Goal: Task Accomplishment & Management: Manage account settings

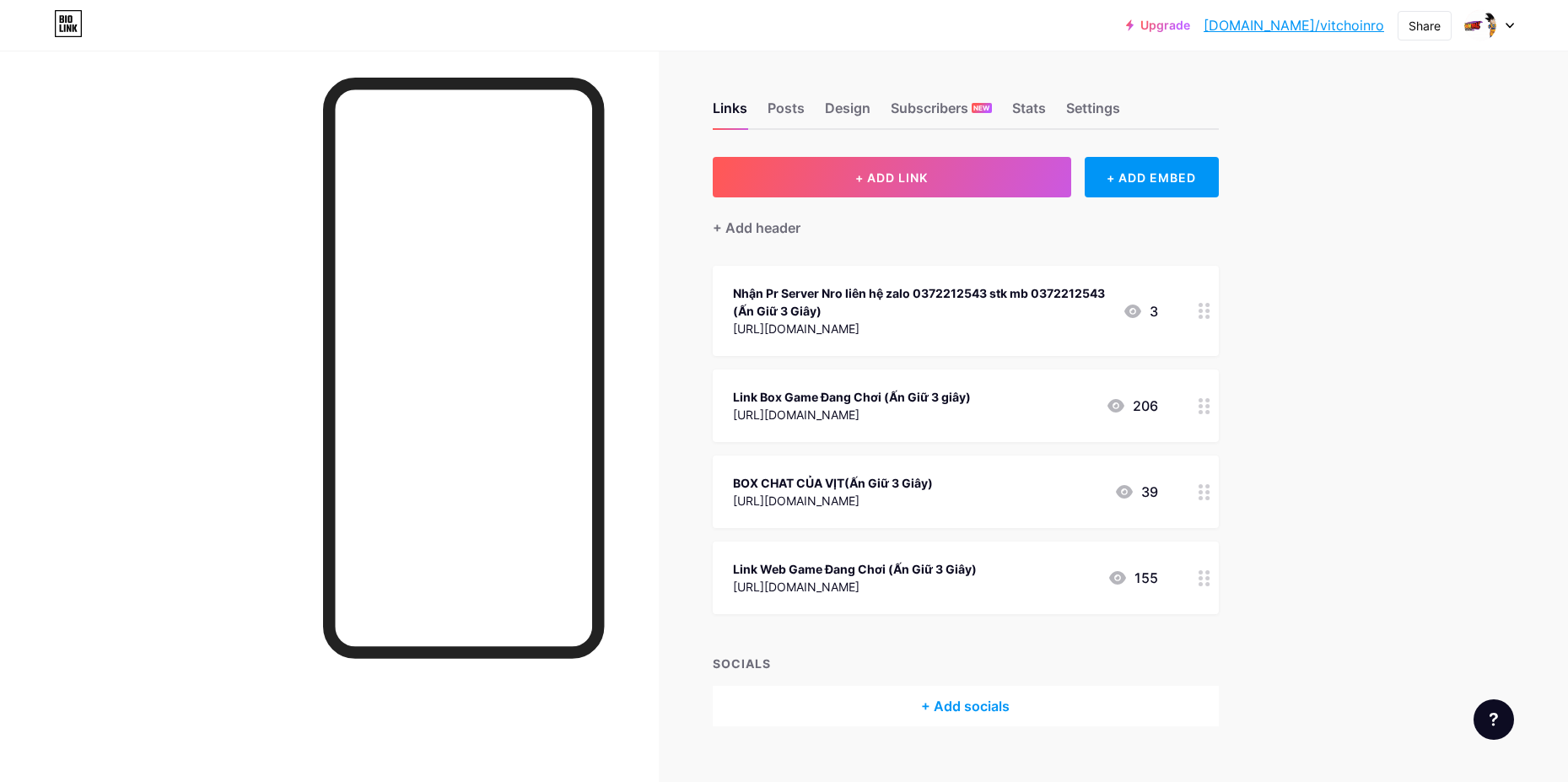
click at [1202, 414] on div at bounding box center [1205, 406] width 29 height 73
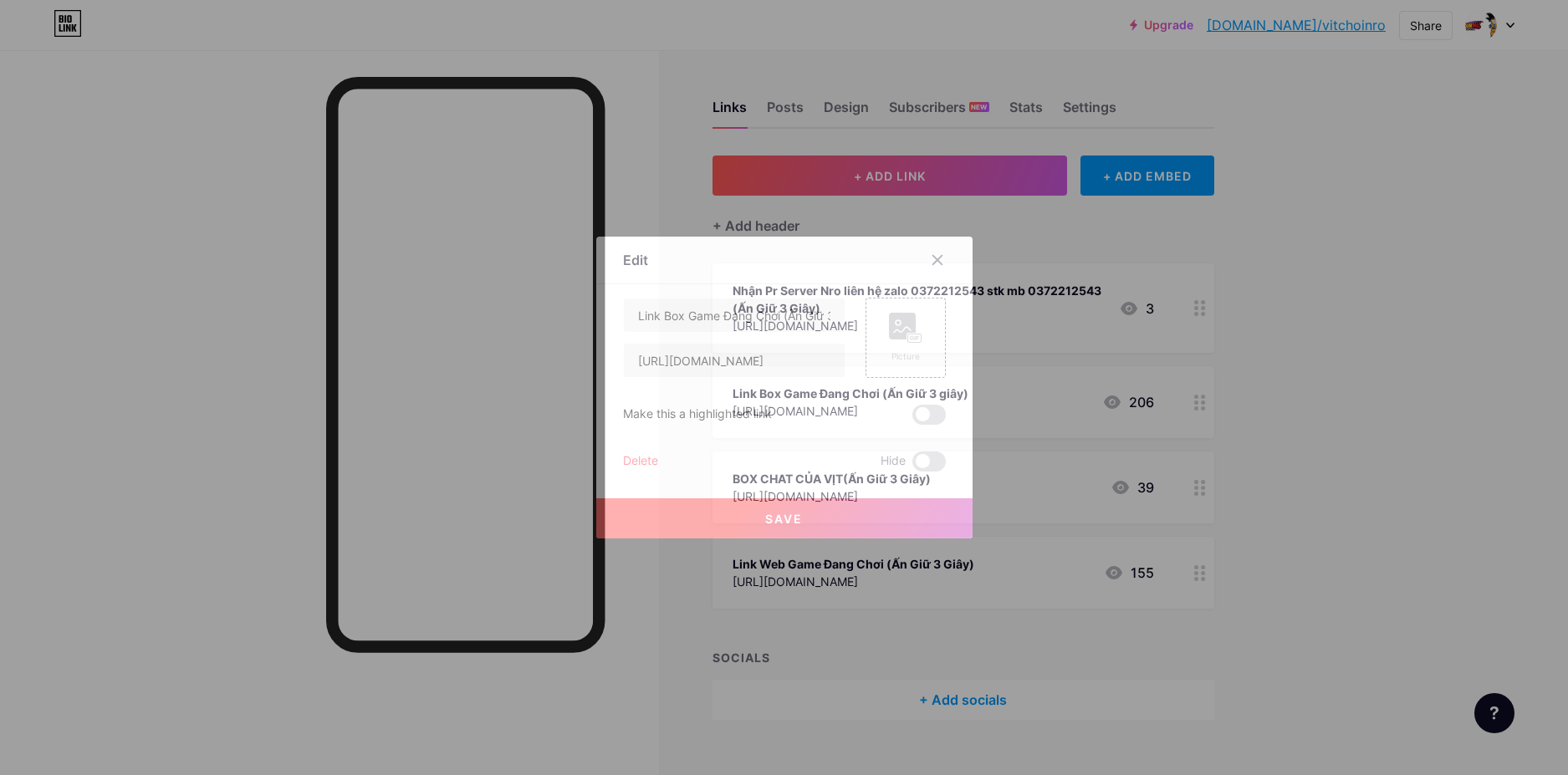
click at [800, 380] on div "Link Box Game Đang Chơi (Ấn Giữ 3 giây) [URL][DOMAIN_NAME] Picture Make this a …" at bounding box center [784, 385] width 323 height 174
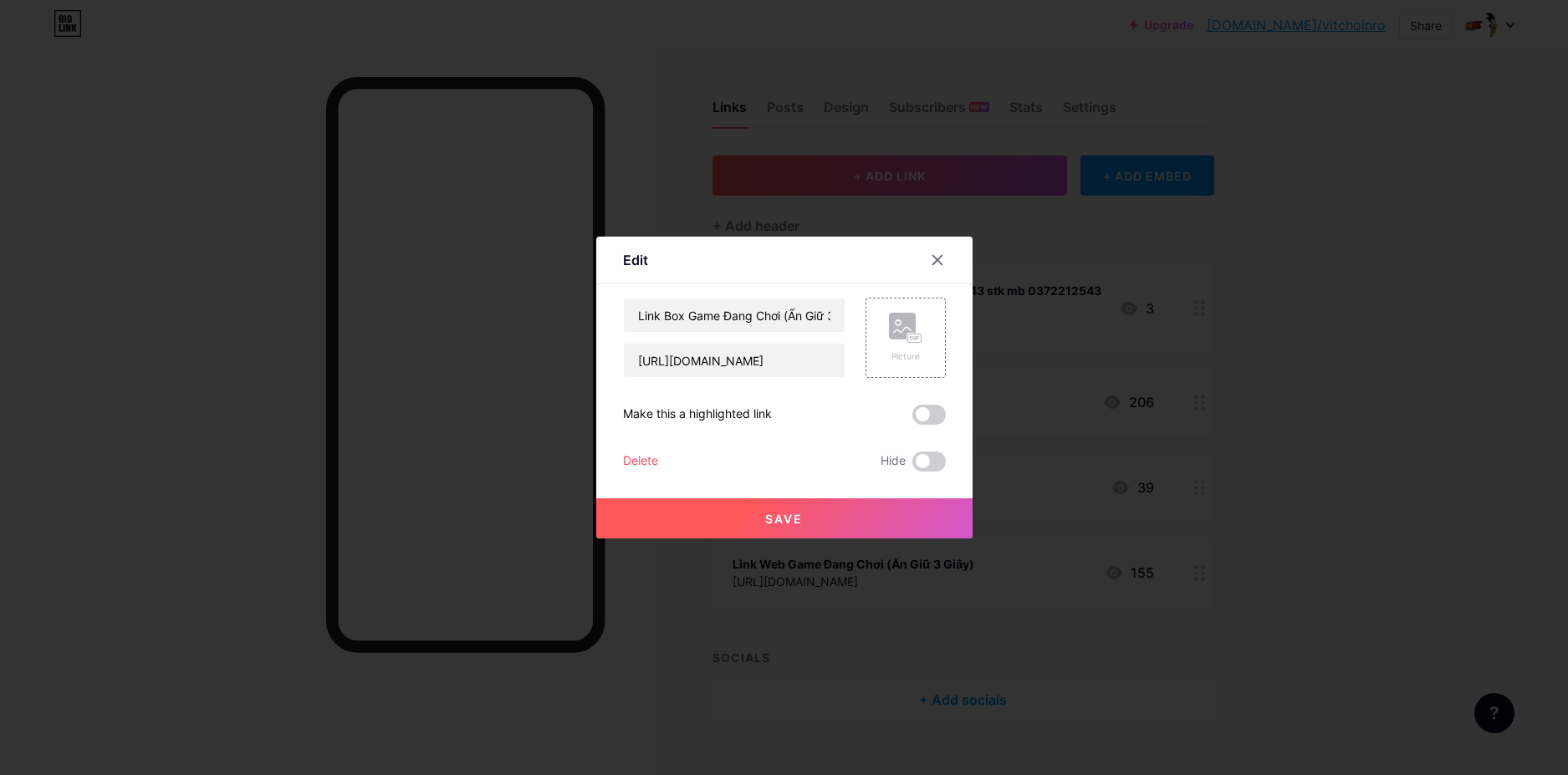
click at [800, 380] on div "Link Box Game Đang Chơi (Ấn Giữ 3 giây) [URL][DOMAIN_NAME] Picture Make this a …" at bounding box center [784, 385] width 323 height 174
click at [798, 362] on input "[URL][DOMAIN_NAME]" at bounding box center [733, 360] width 220 height 34
paste input "[URL][DOMAIN_NAME]"
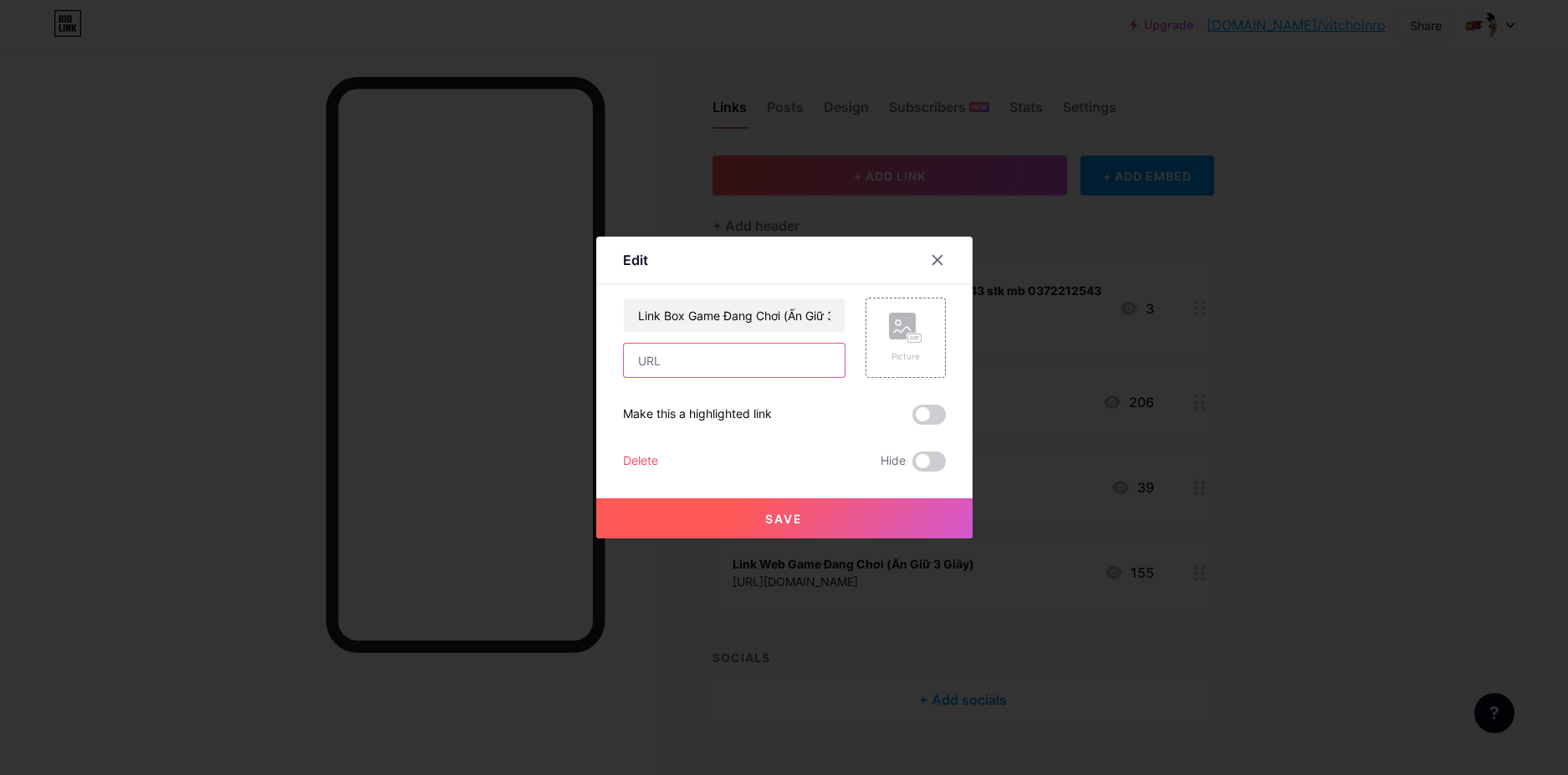
type input "[URL][DOMAIN_NAME]"
click at [809, 504] on button "Save" at bounding box center [784, 519] width 376 height 40
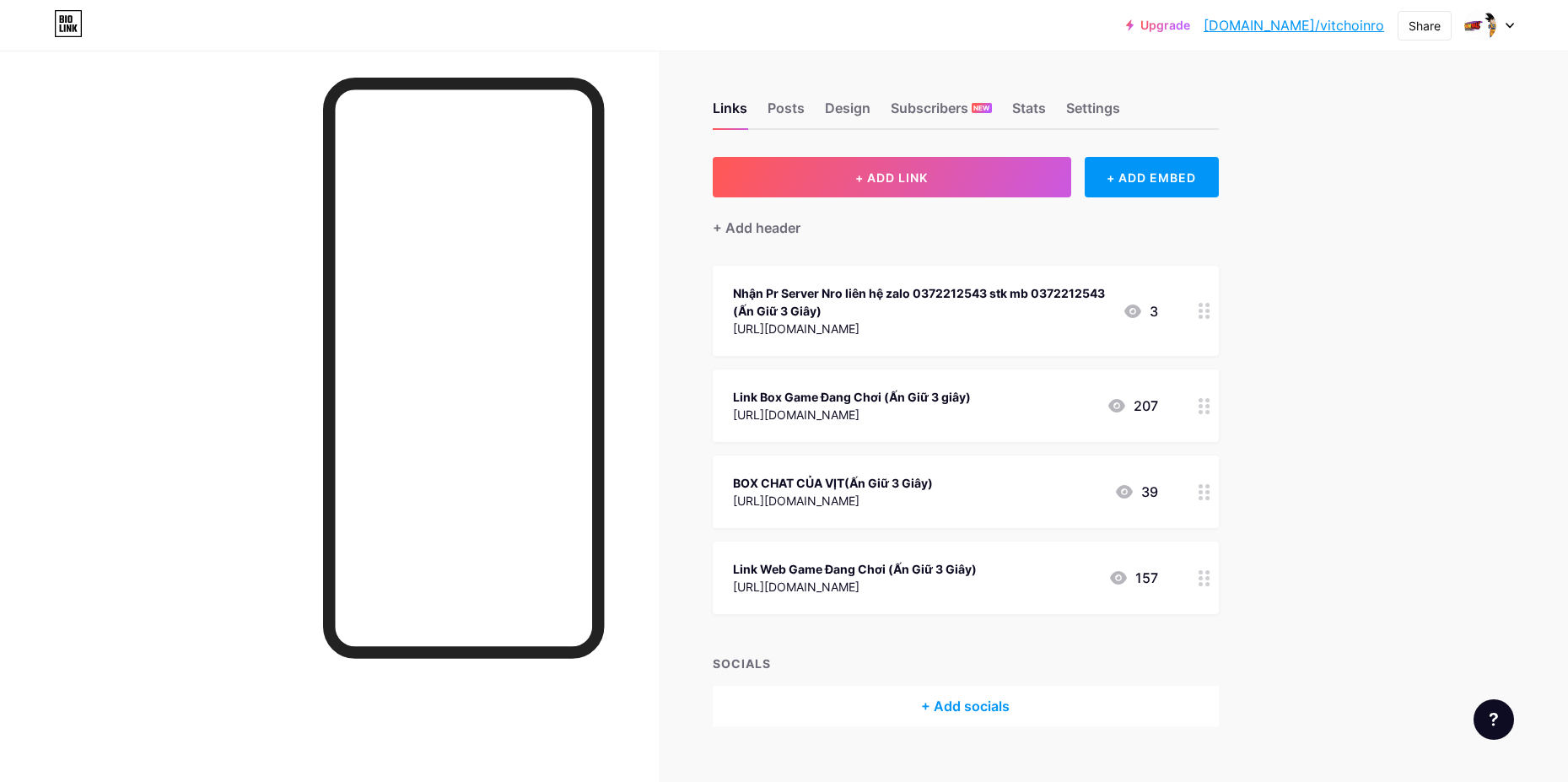
click at [974, 700] on div "+ Add socials" at bounding box center [965, 706] width 506 height 41
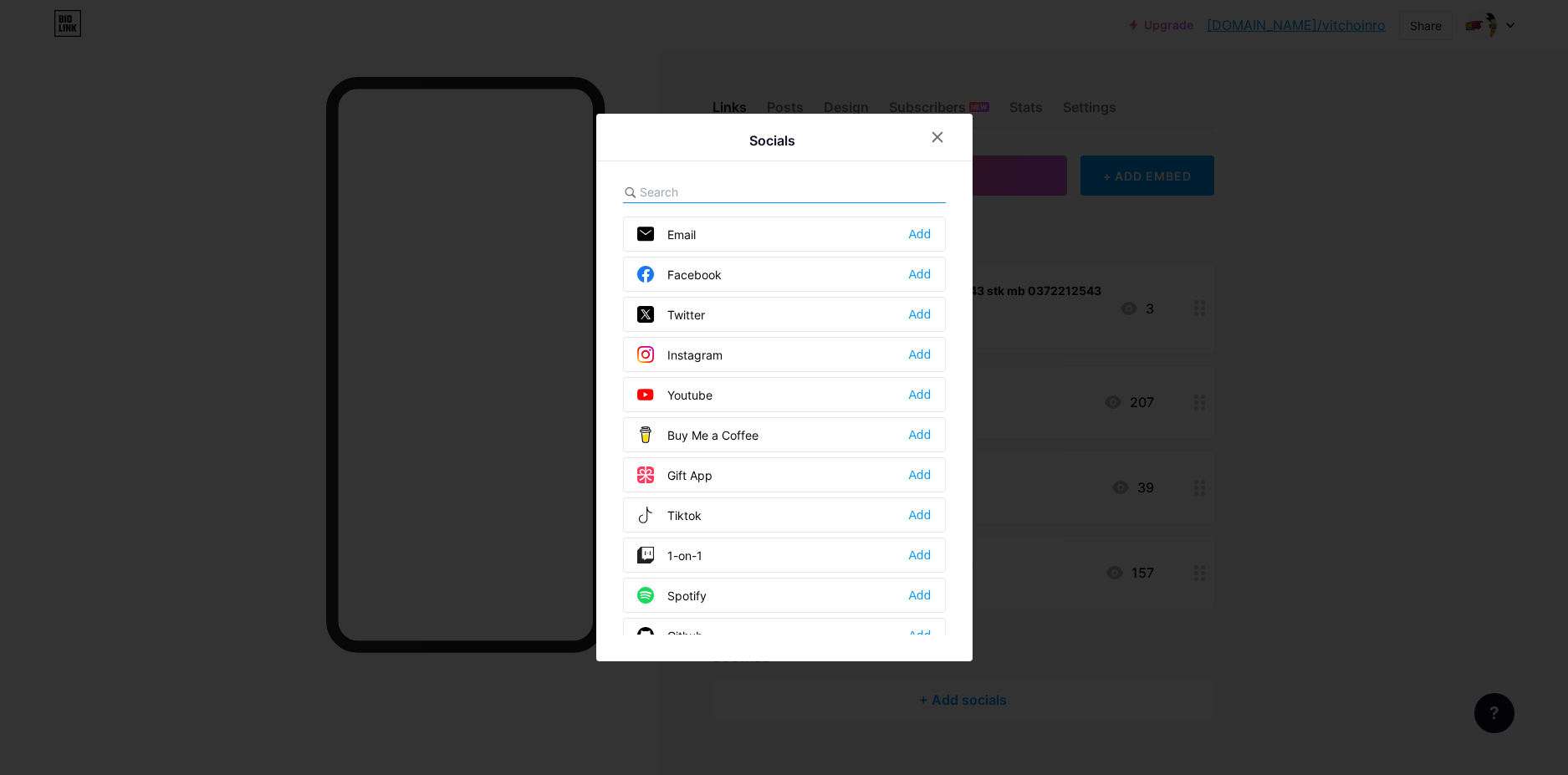
drag, startPoint x: 1347, startPoint y: 498, endPoint x: 1339, endPoint y: 512, distance: 16.1
click at [1347, 498] on div at bounding box center [784, 387] width 1568 height 775
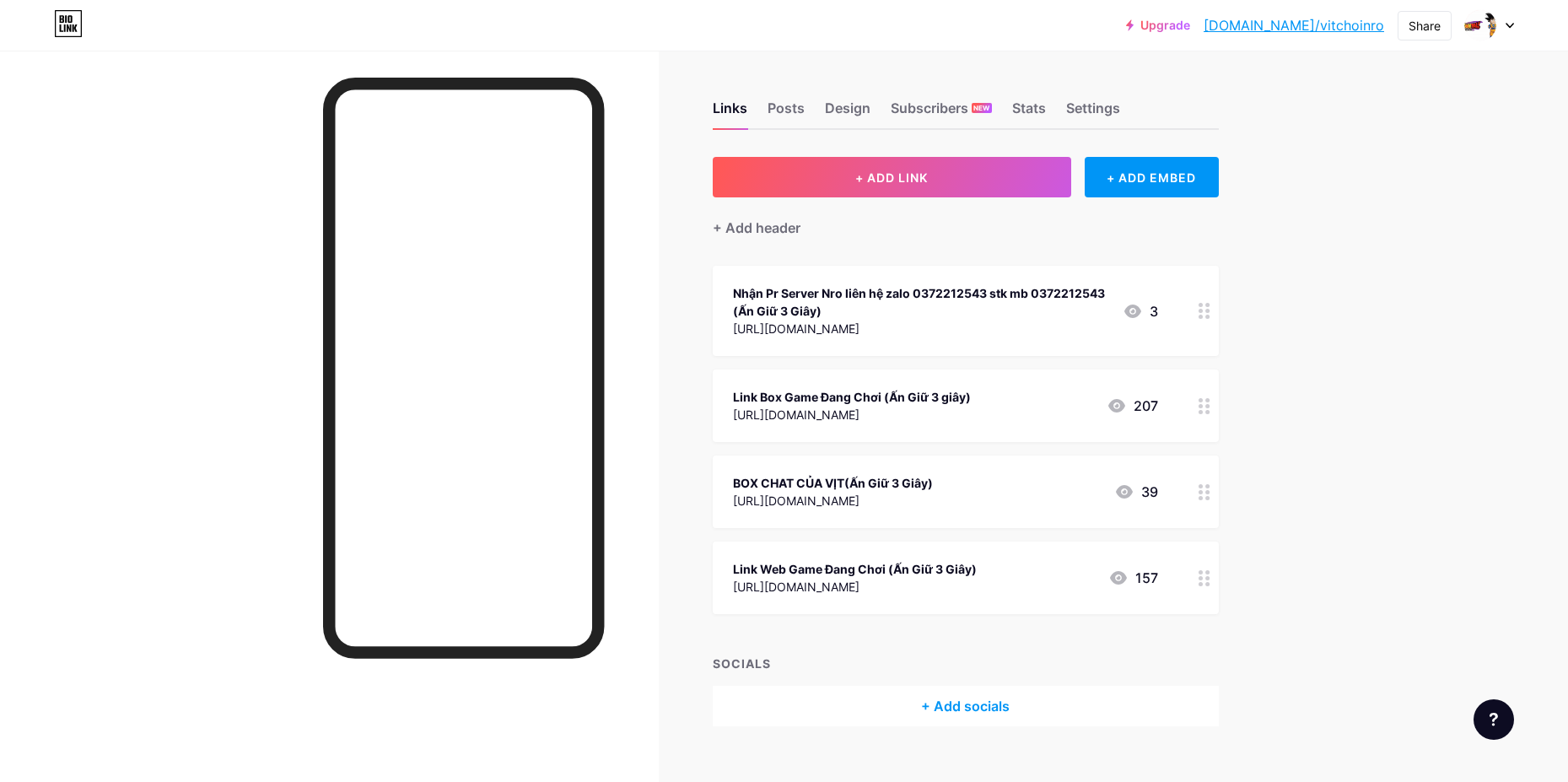
click at [1200, 574] on div at bounding box center [1205, 578] width 29 height 73
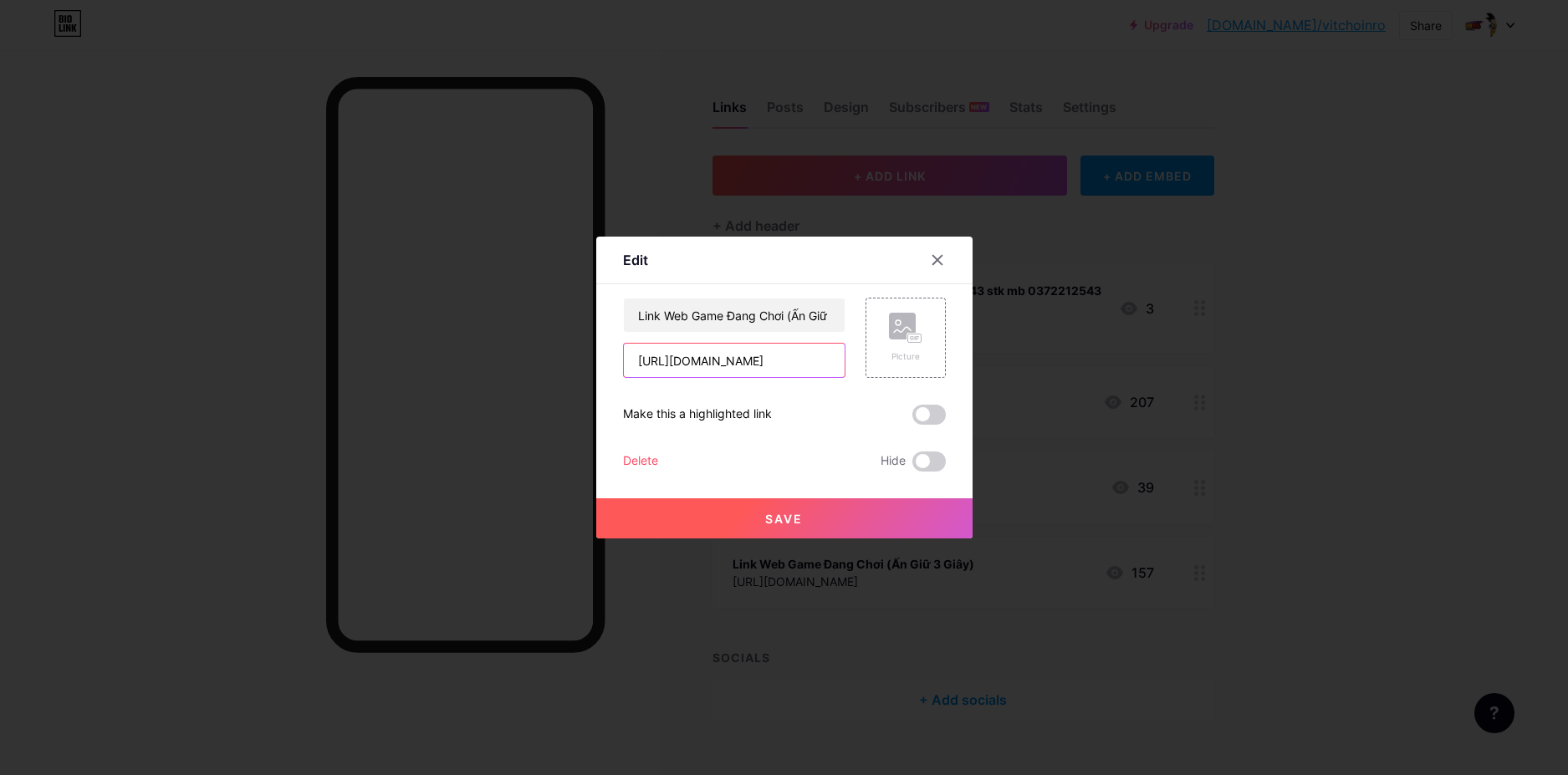
click at [811, 355] on input "[URL][DOMAIN_NAME]" at bounding box center [733, 360] width 220 height 34
type input "[URL][DOMAIN_NAME]"
click at [805, 528] on button "Save" at bounding box center [784, 519] width 376 height 40
